Goal: Ask a question

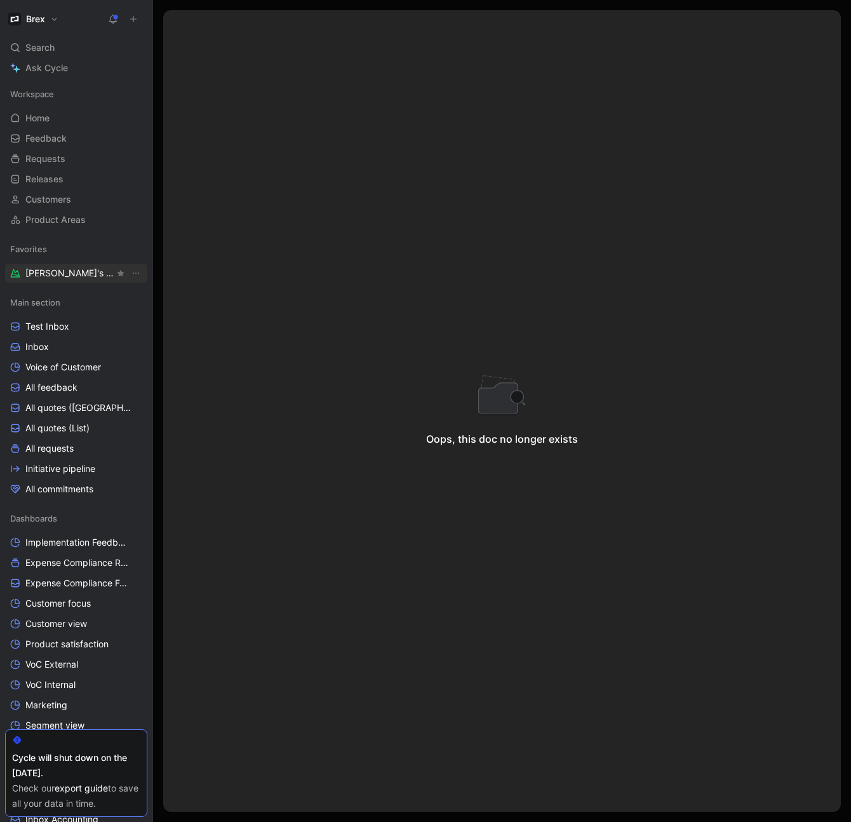
click at [94, 270] on span "[PERSON_NAME]'s requests" at bounding box center [69, 273] width 89 height 13
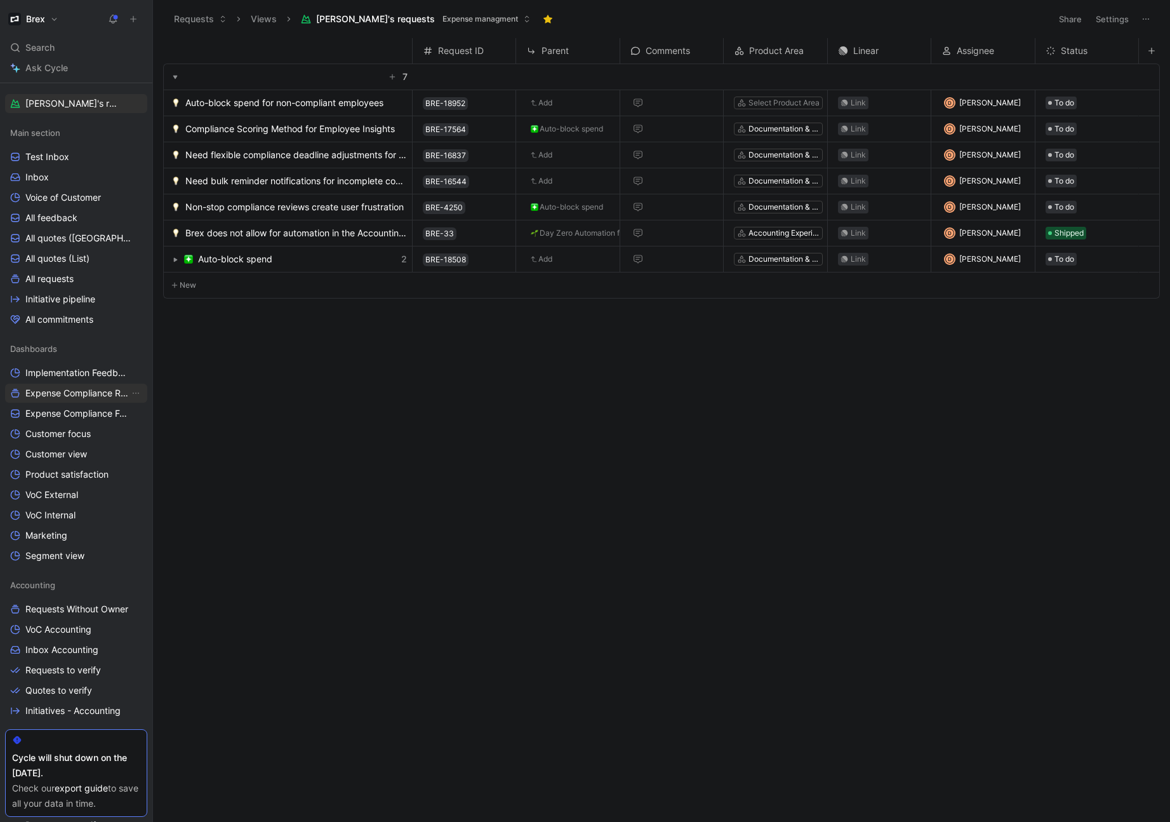
scroll to position [222, 0]
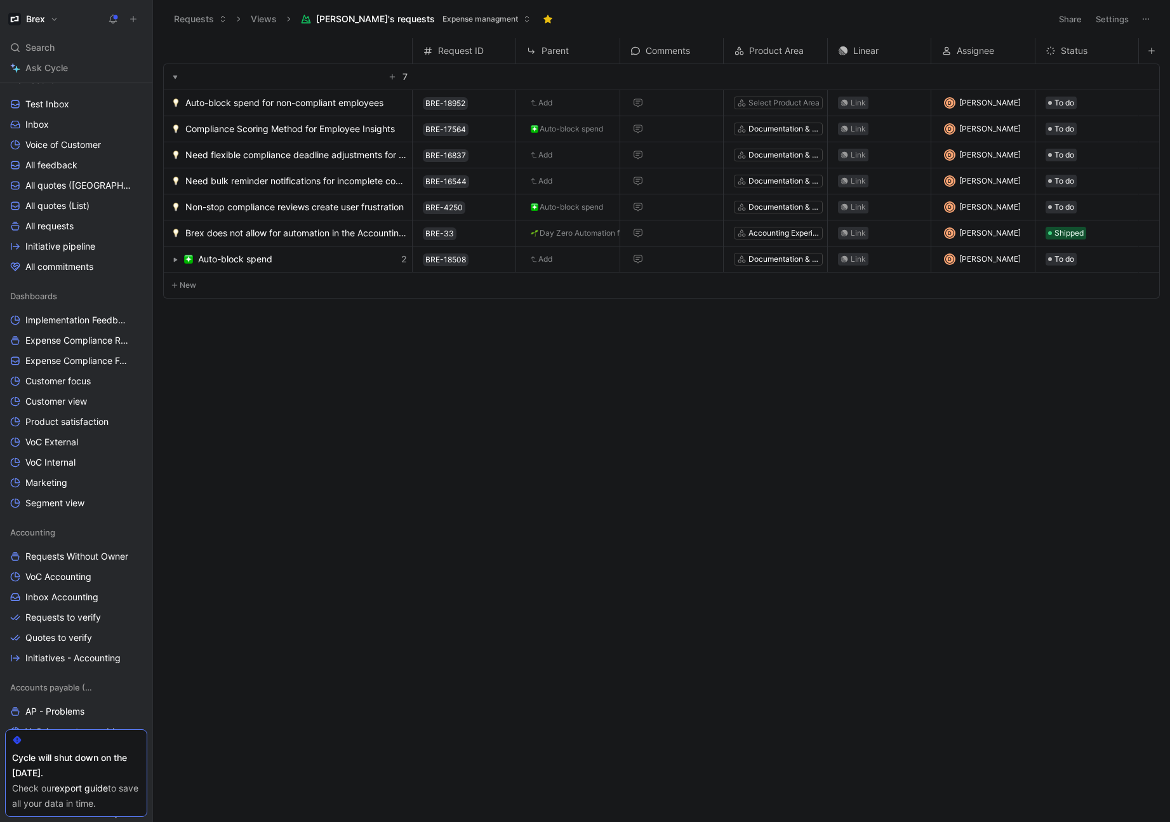
click at [17, 738] on icon at bounding box center [17, 740] width 10 height 10
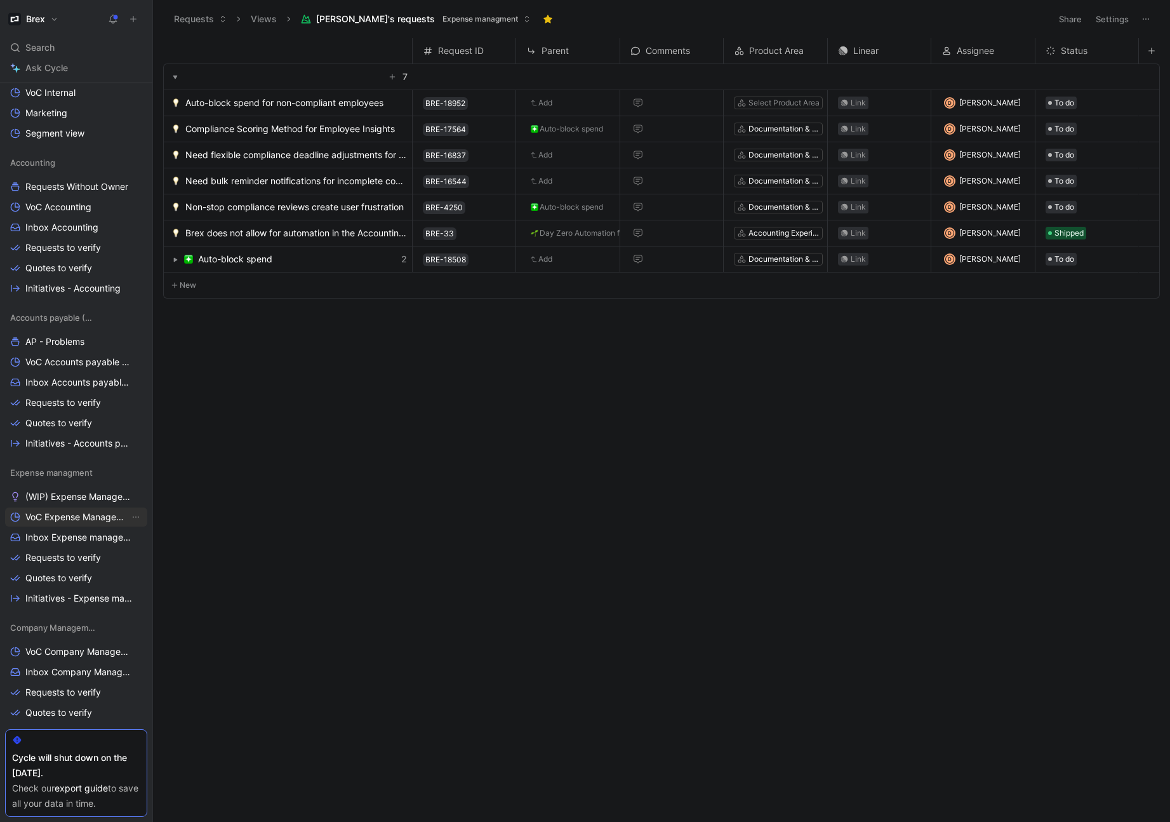
scroll to position [610, 0]
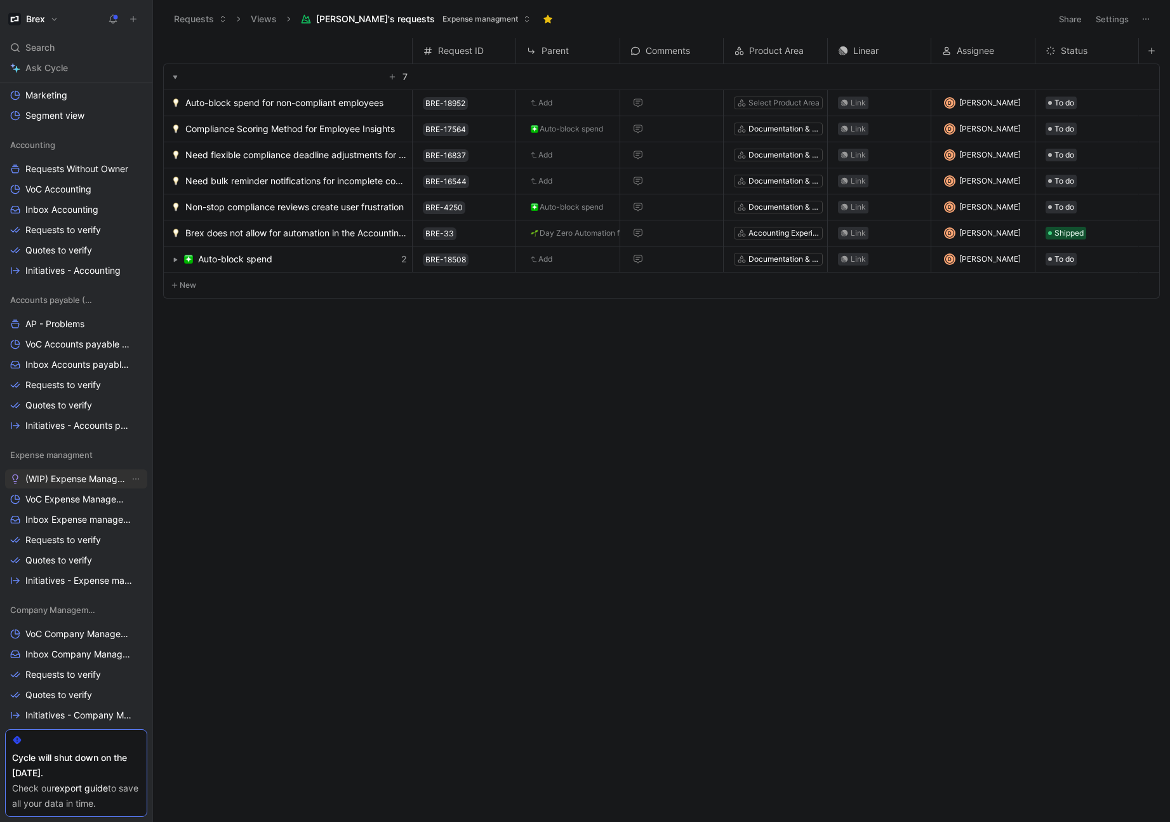
click at [83, 482] on span "(WIP) Expense Management Problems" at bounding box center [77, 478] width 104 height 13
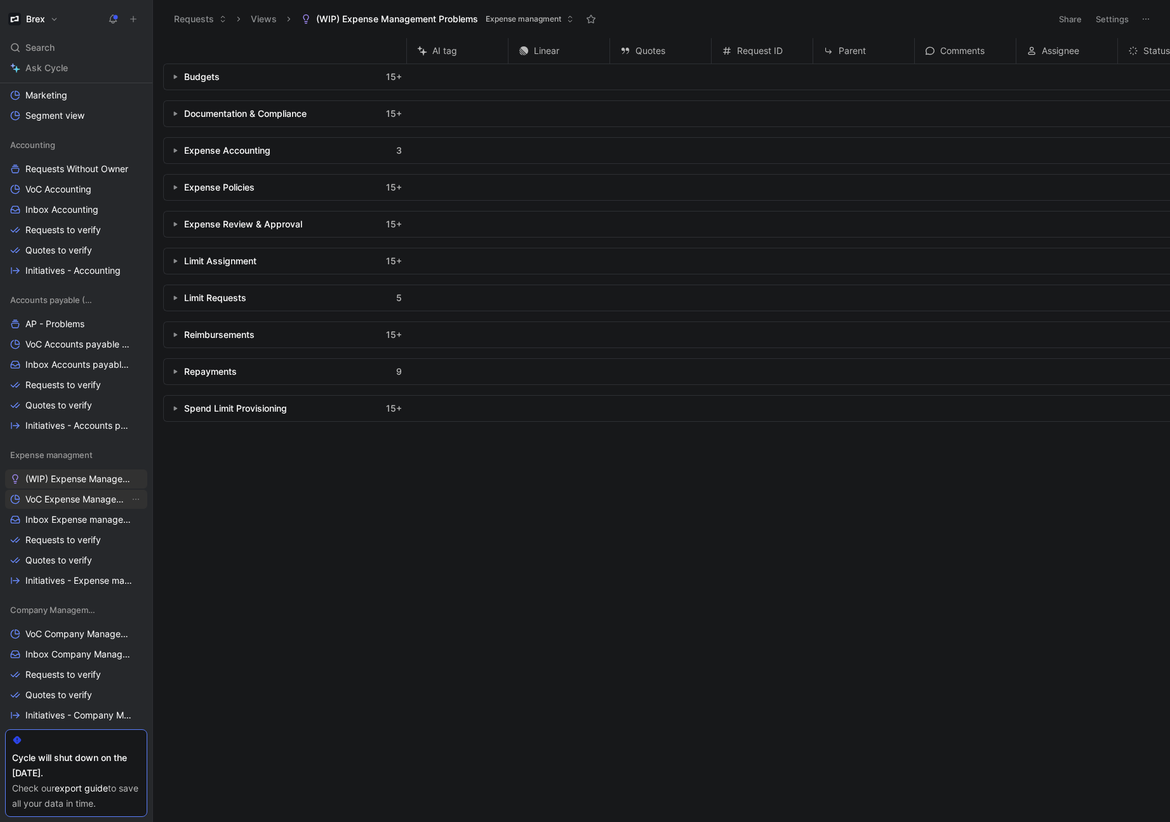
click at [49, 500] on span "VoC Expense Management" at bounding box center [77, 499] width 104 height 13
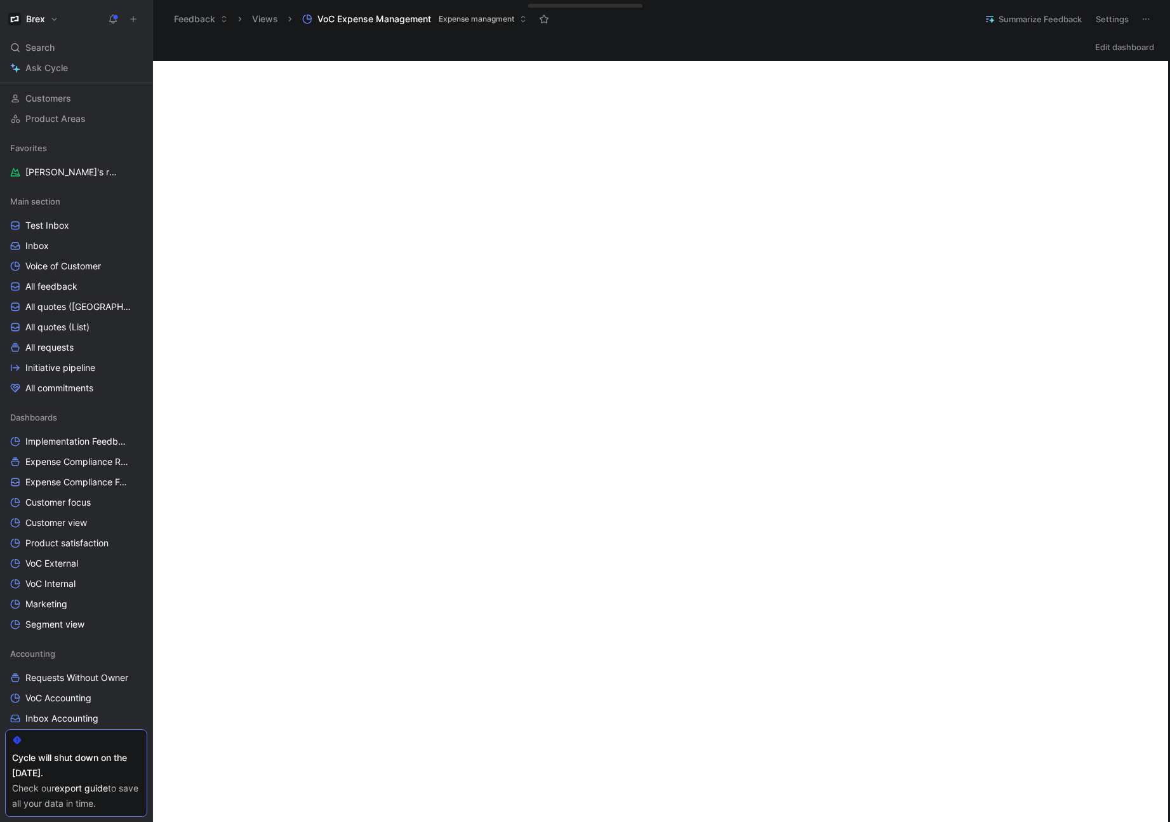
scroll to position [98, 0]
click at [46, 49] on span "Search" at bounding box center [39, 47] width 29 height 15
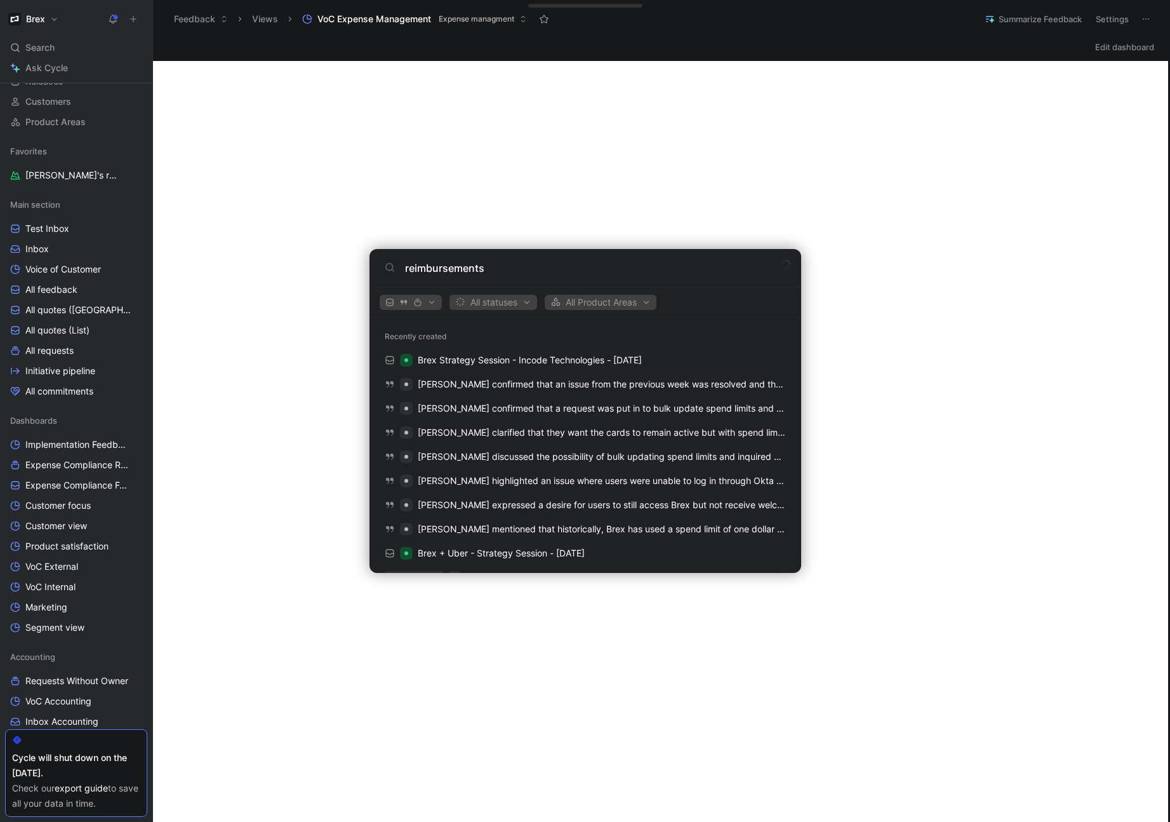
type input "reimbursements"
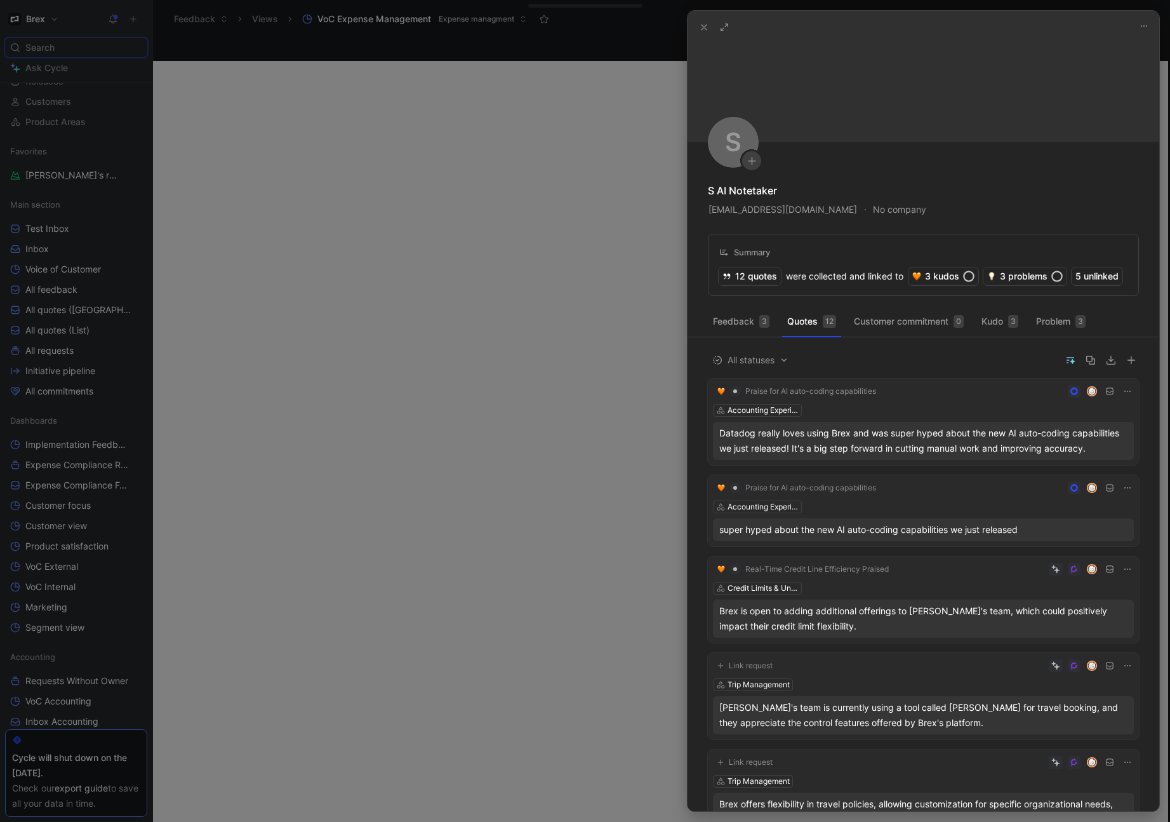
drag, startPoint x: 826, startPoint y: 54, endPoint x: 752, endPoint y: 43, distance: 75.1
click at [826, 54] on header at bounding box center [924, 76] width 472 height 131
click at [702, 25] on icon at bounding box center [704, 27] width 10 height 10
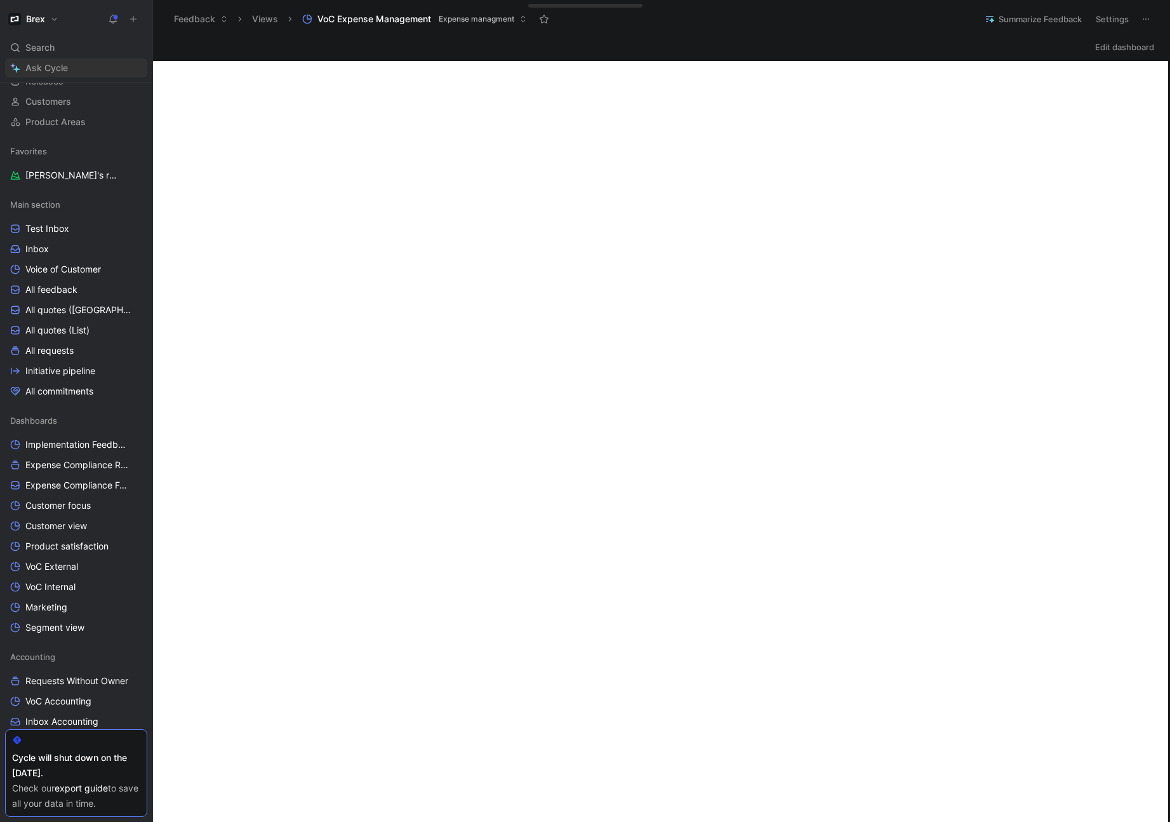
click at [38, 66] on span "Ask Cycle" at bounding box center [46, 67] width 43 height 15
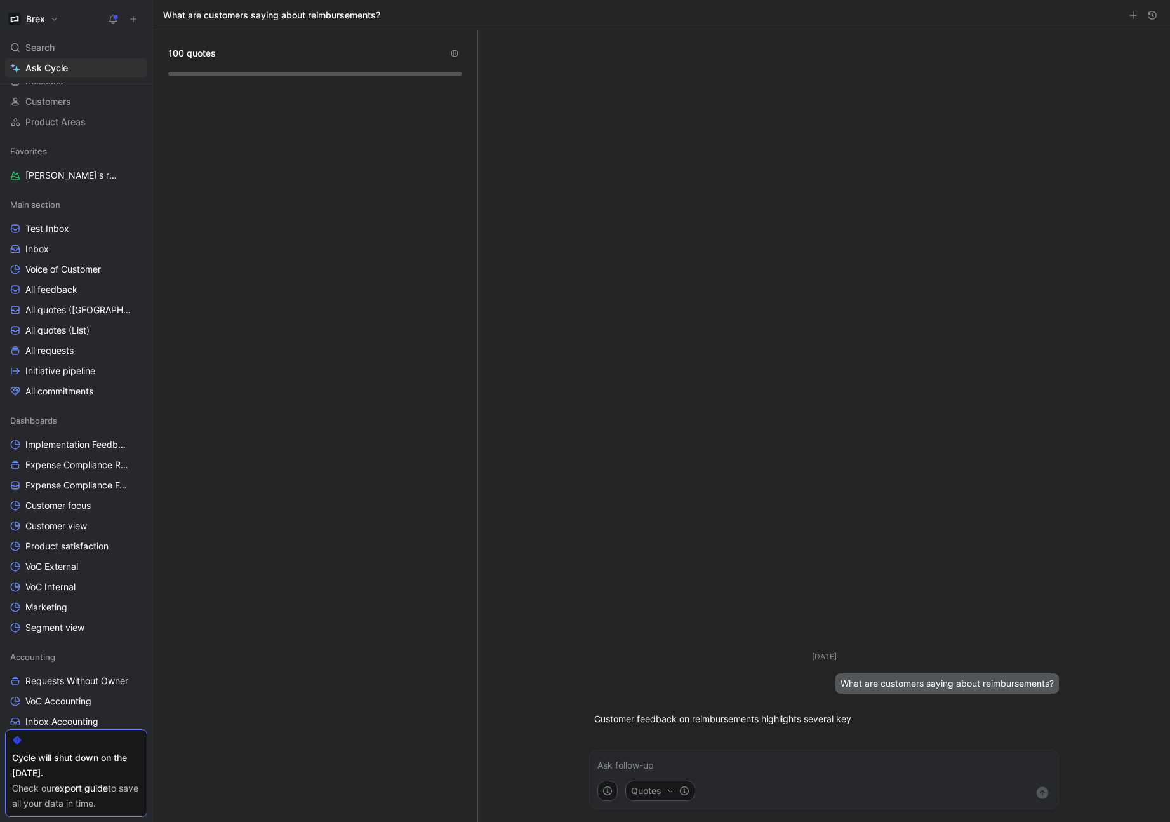
click at [131, 18] on icon at bounding box center [133, 19] width 9 height 9
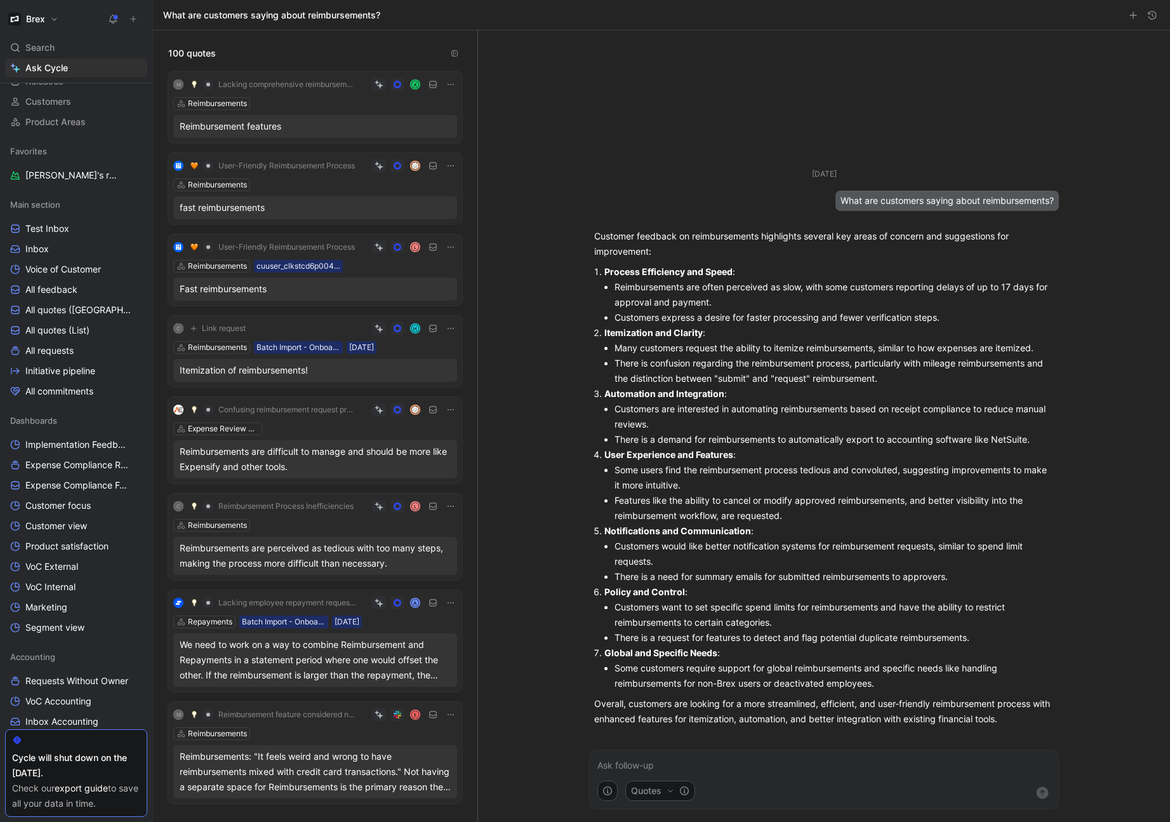
drag, startPoint x: 891, startPoint y: 686, endPoint x: 590, endPoint y: 265, distance: 517.1
click at [590, 265] on div "Customer feedback on reimbursements highlights several key areas of concern and…" at bounding box center [824, 477] width 470 height 508
copy ol "Process Efficiency and Speed : Reimbursements are often perceived as slow, with…"
click at [0, 0] on icon "button" at bounding box center [0, 0] width 0 height 0
